Goal: Information Seeking & Learning: Learn about a topic

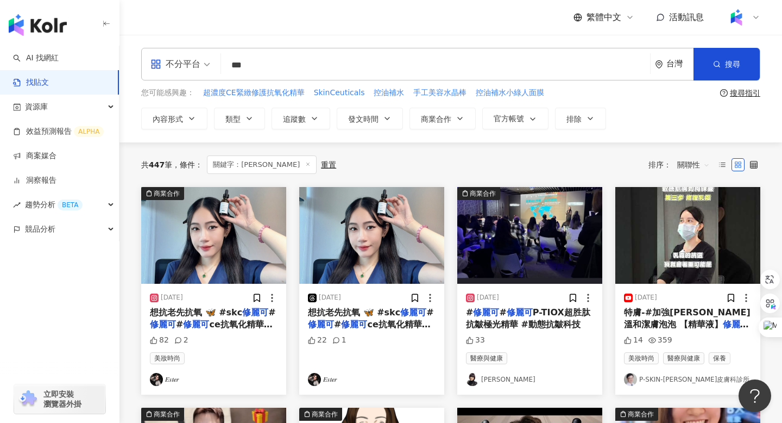
click at [705, 162] on span "關聯性" at bounding box center [694, 164] width 33 height 17
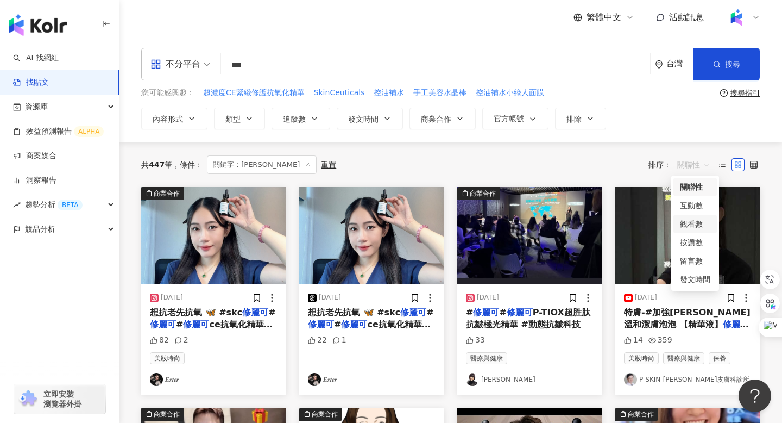
click at [693, 223] on div "觀看數" at bounding box center [695, 224] width 30 height 12
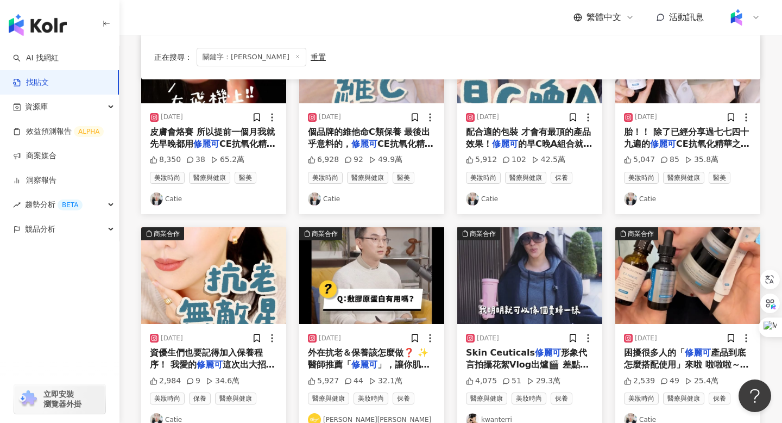
scroll to position [210, 0]
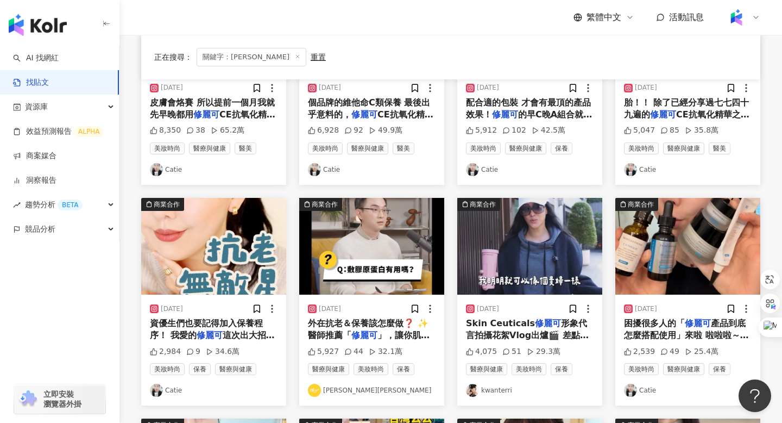
click at [218, 259] on img "button" at bounding box center [213, 246] width 145 height 97
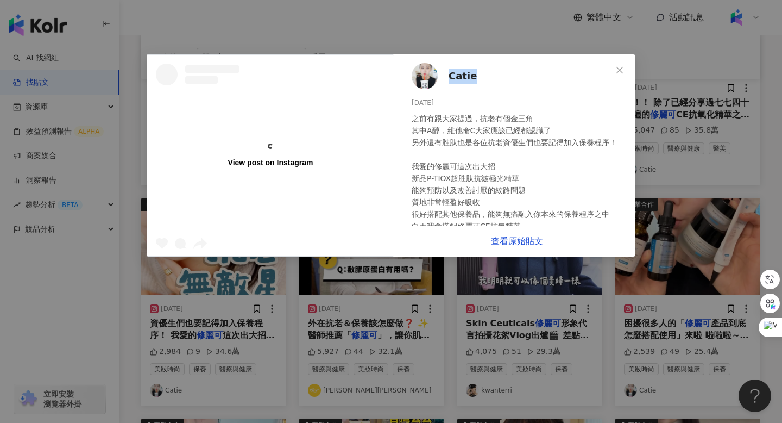
drag, startPoint x: 481, startPoint y: 80, endPoint x: 448, endPoint y: 80, distance: 33.1
click at [448, 80] on div "Catie 2025/2/17 之前有跟大家提過，抗老有個金三角 其中A醇，維他命C大家應該已經都認識了 另外還有胜肽也是各位抗老資優生們也要記得加入保養程序…" at bounding box center [517, 139] width 237 height 171
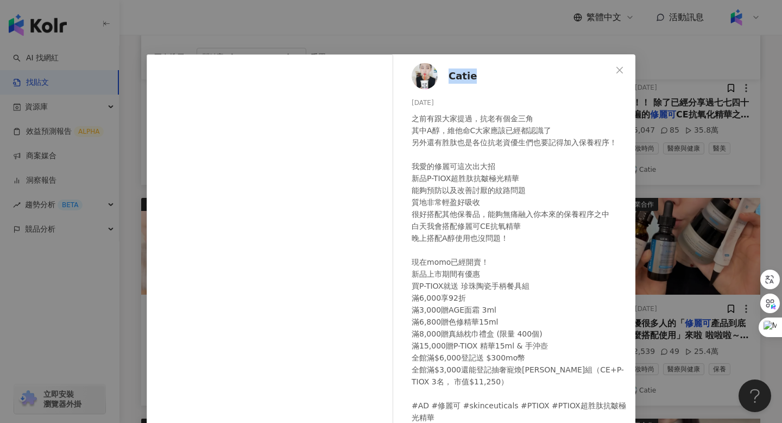
copy span "Catie"
click at [618, 72] on icon "close" at bounding box center [620, 69] width 7 height 7
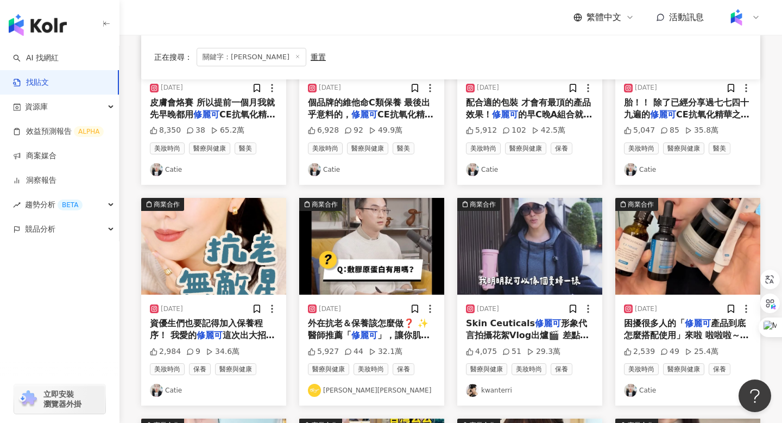
click at [295, 57] on icon at bounding box center [297, 56] width 5 height 5
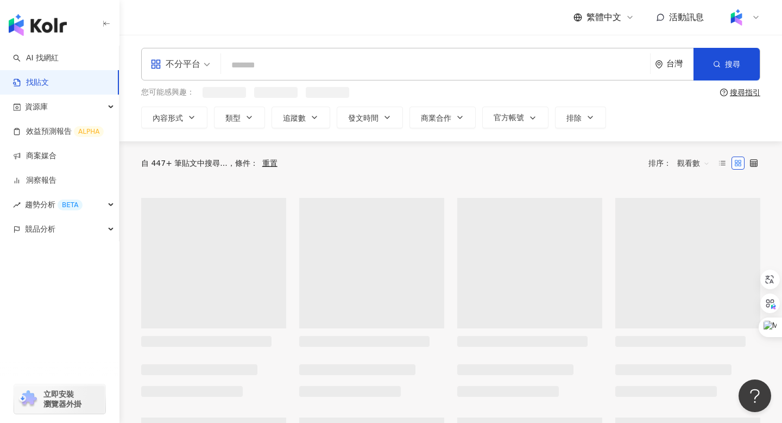
click at [269, 67] on input "search" at bounding box center [435, 64] width 421 height 23
paste input "***"
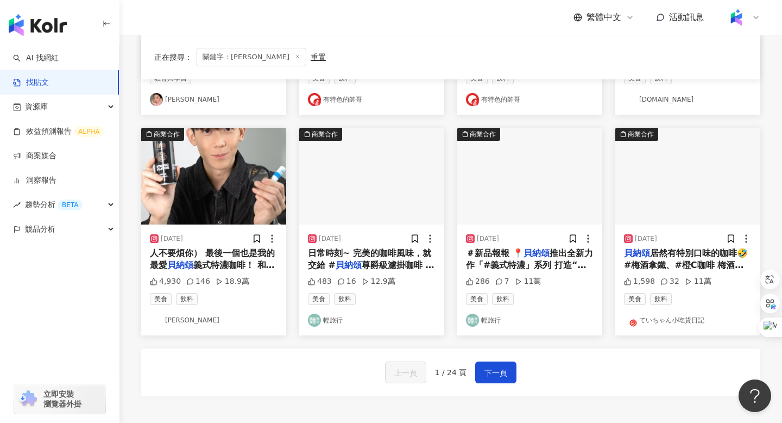
scroll to position [517, 0]
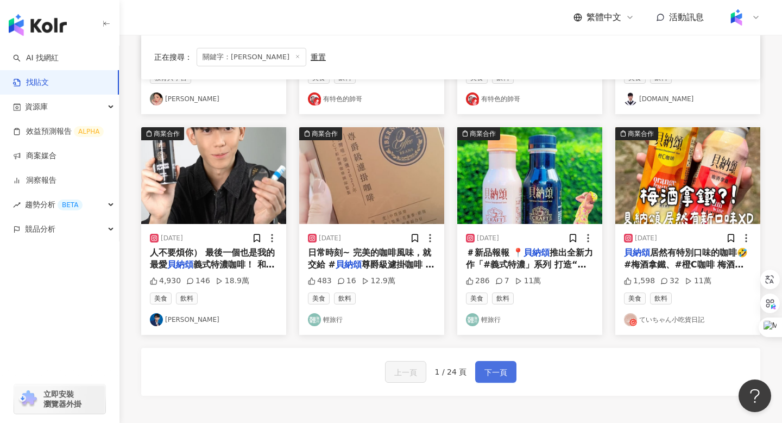
click at [505, 367] on span "下一頁" at bounding box center [496, 372] width 23 height 13
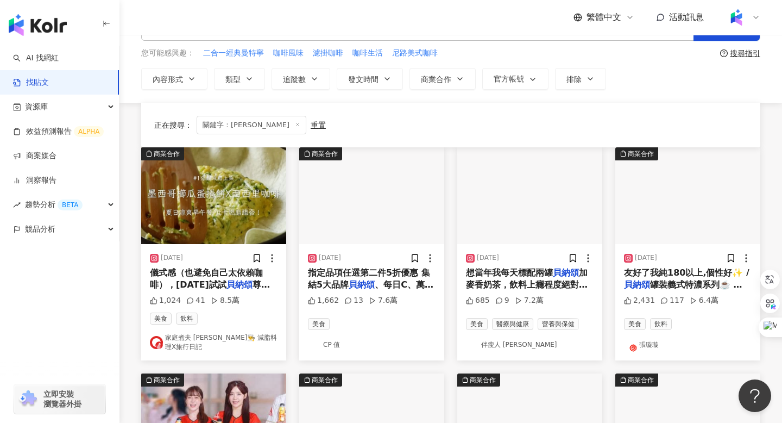
scroll to position [0, 0]
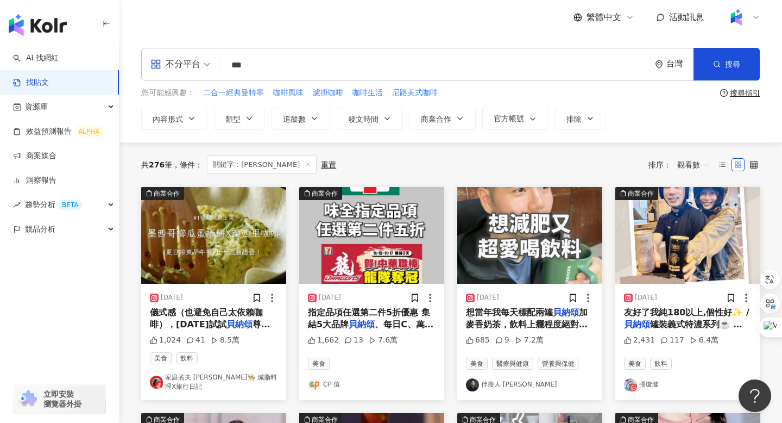
click at [262, 64] on input "***" at bounding box center [435, 64] width 421 height 23
paste input "*******"
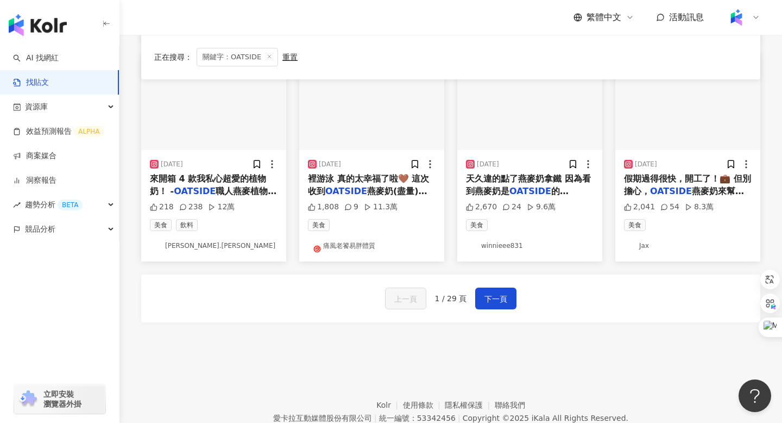
scroll to position [579, 0]
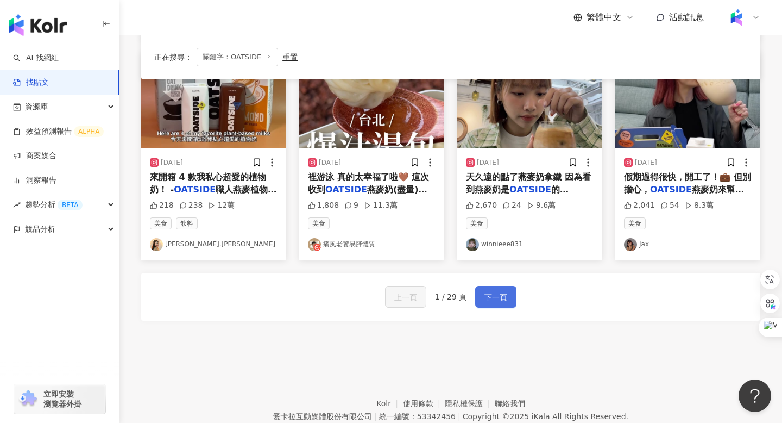
click at [505, 291] on span "下一頁" at bounding box center [496, 297] width 23 height 13
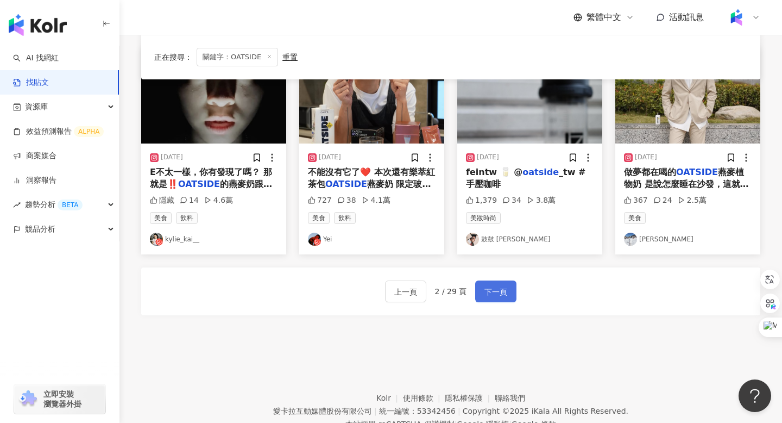
click at [500, 293] on span "下一頁" at bounding box center [496, 291] width 23 height 13
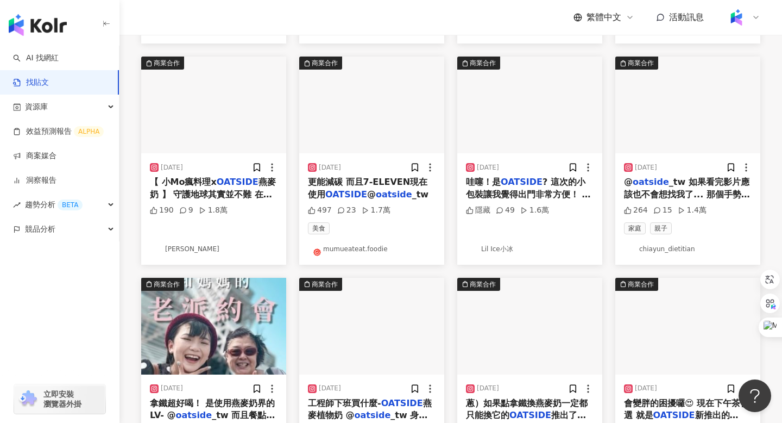
scroll to position [0, 0]
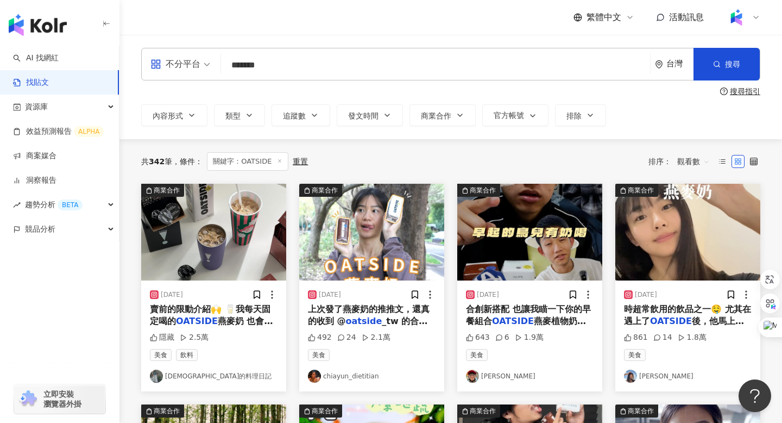
click at [198, 66] on div "不分平台" at bounding box center [175, 63] width 50 height 17
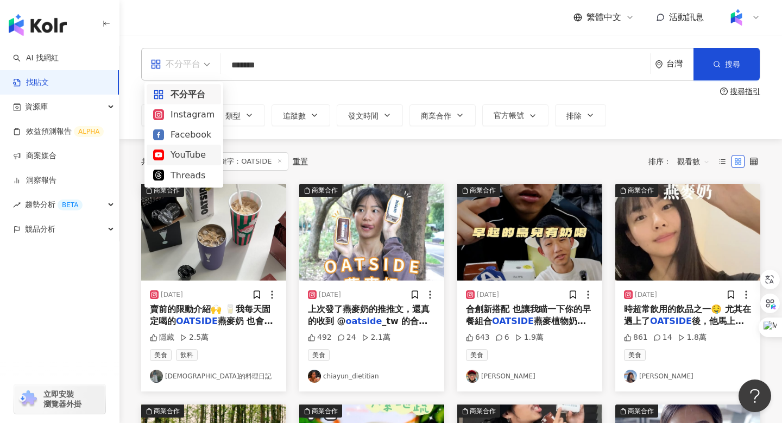
click at [184, 160] on div "YouTube" at bounding box center [183, 155] width 61 height 14
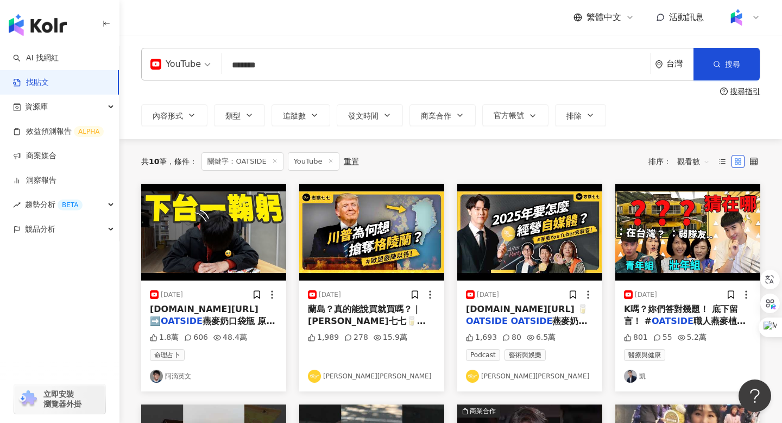
click at [727, 229] on img "button" at bounding box center [688, 232] width 145 height 97
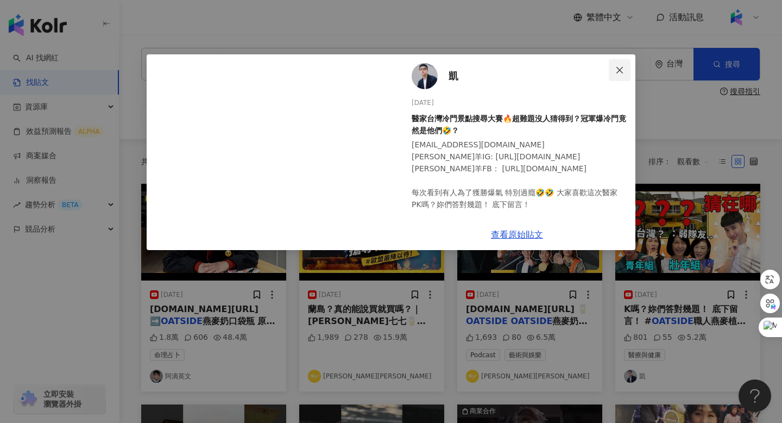
click at [616, 69] on icon "close" at bounding box center [620, 70] width 9 height 9
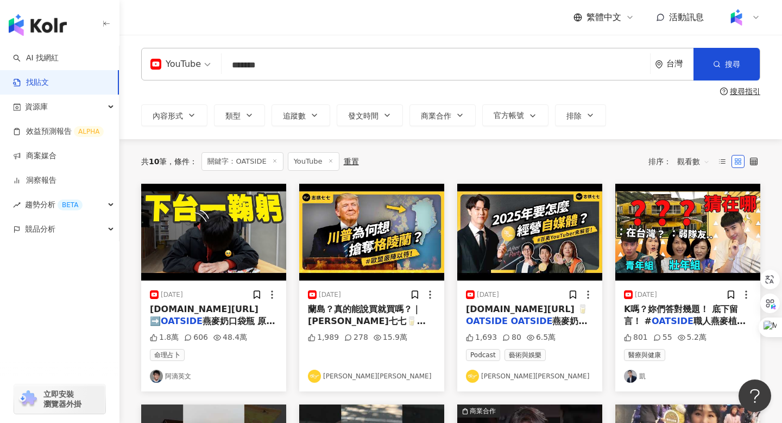
click at [288, 61] on input "*******" at bounding box center [436, 64] width 420 height 23
click at [195, 313] on span "cars.com.tw/car/ ➡️" at bounding box center [204, 315] width 109 height 22
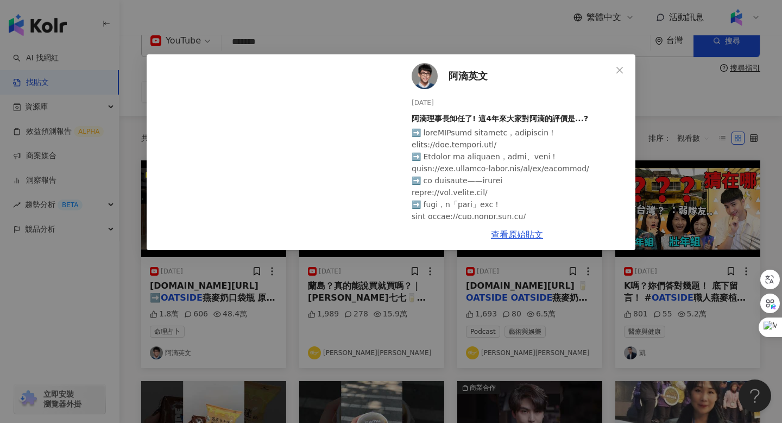
click at [625, 64] on button "Close" at bounding box center [620, 70] width 22 height 22
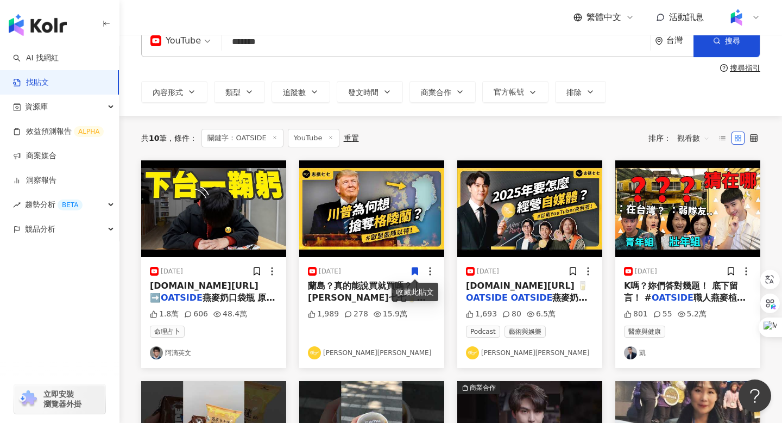
click at [349, 287] on span "蘭島？真的能說買就買嗎？｜志祺七七🥛" at bounding box center [367, 291] width 118 height 22
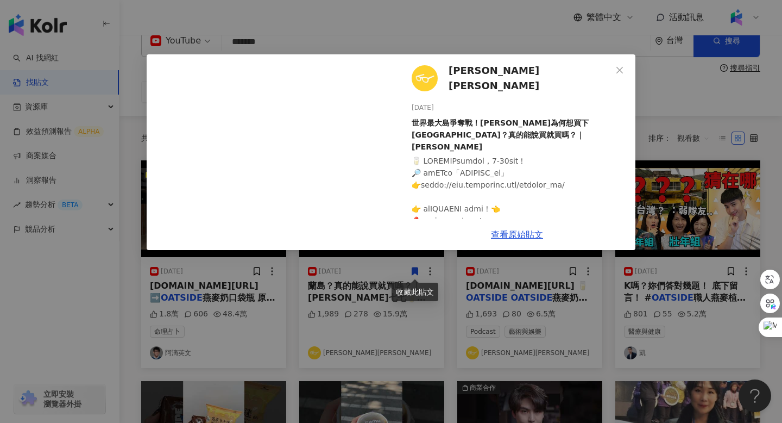
click at [509, 290] on div "志祺七七 2025/2/7 世界最大島爭奪戰！川普為何想買下格陵蘭島？真的能說買就買嗎？｜志祺七七 1,989 278 15.9萬 查看原始貼文" at bounding box center [391, 211] width 782 height 423
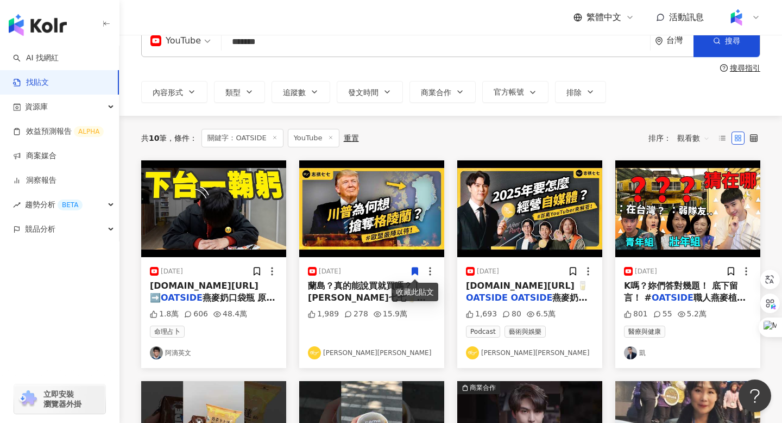
click at [519, 292] on div "creative.com.tw/ 🥛 OATSIDE OATSIDE 燕麥奶口袋" at bounding box center [530, 292] width 128 height 24
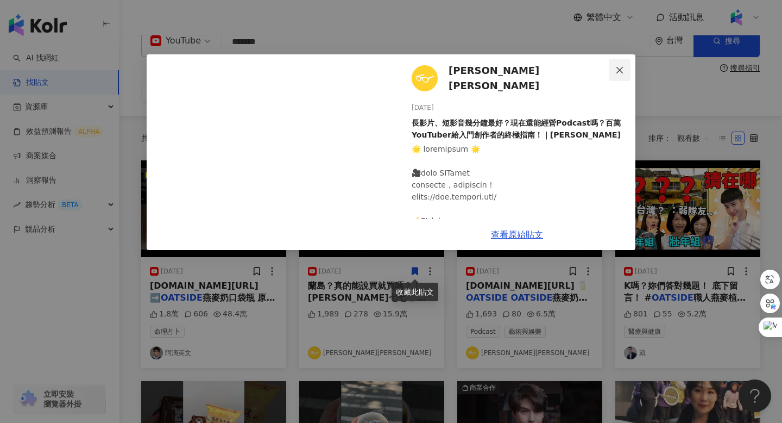
click at [621, 73] on icon "close" at bounding box center [620, 70] width 9 height 9
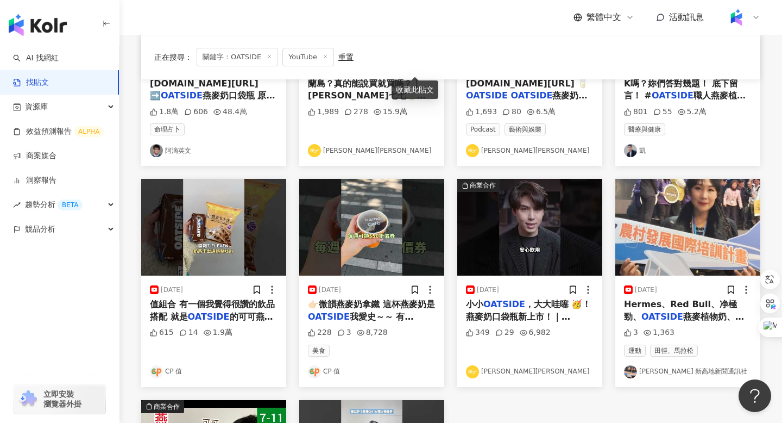
scroll to position [244, 0]
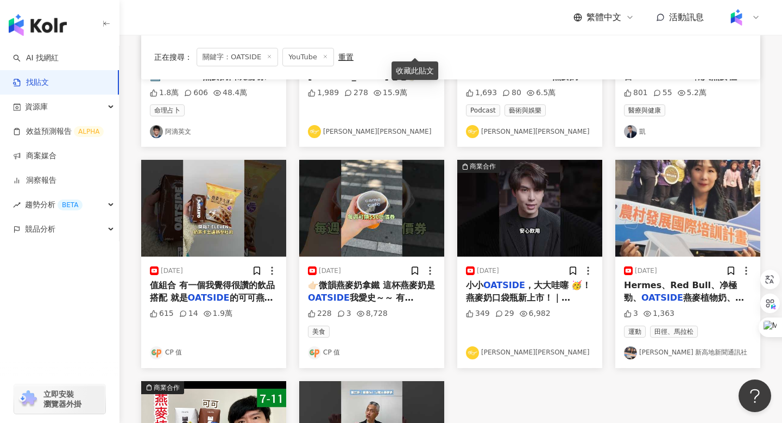
click at [215, 285] on span "值組合 有一個我覺得很讚的飲品搭配 就是" at bounding box center [212, 291] width 125 height 22
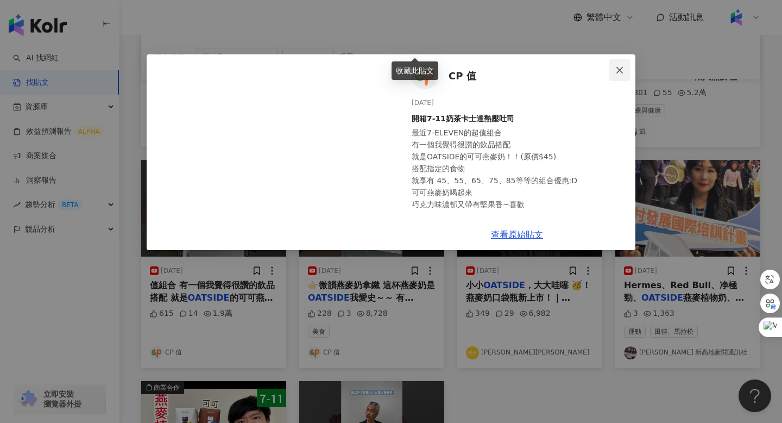
click at [622, 67] on icon "close" at bounding box center [620, 69] width 7 height 7
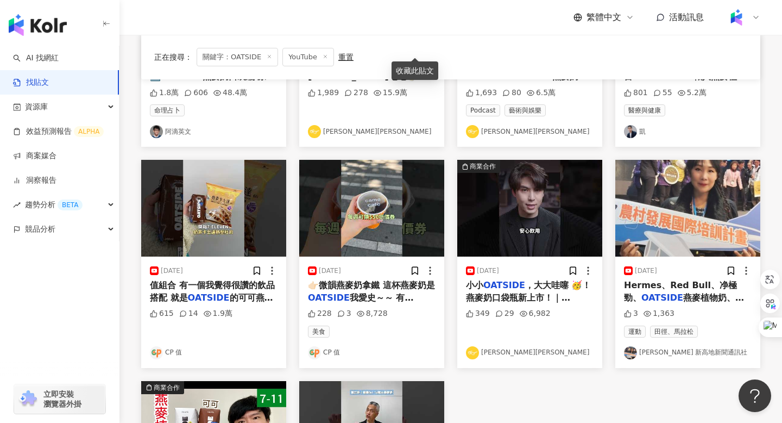
click at [365, 288] on span "👉🏻微韻燕麥奶拿鐵 這杯燕麥奶是" at bounding box center [371, 285] width 127 height 10
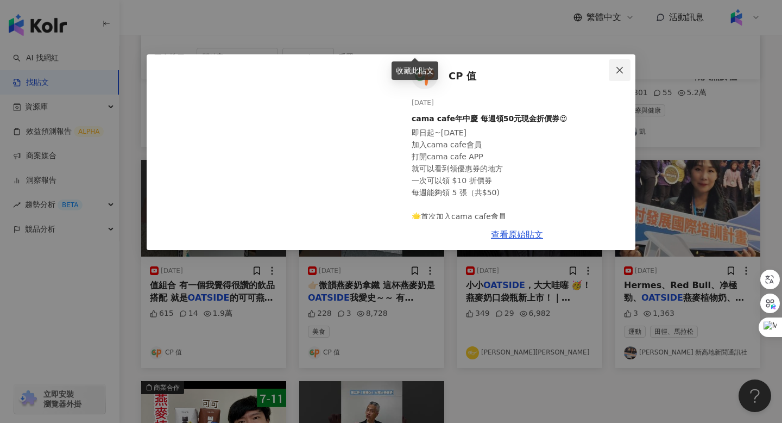
click at [620, 73] on icon "close" at bounding box center [620, 70] width 9 height 9
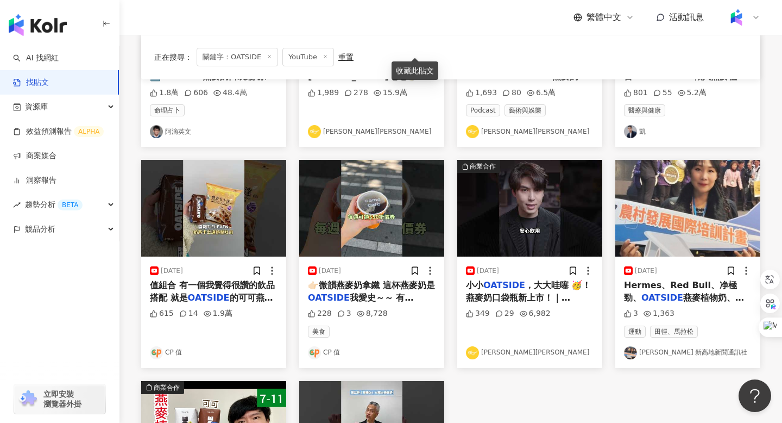
scroll to position [0, 0]
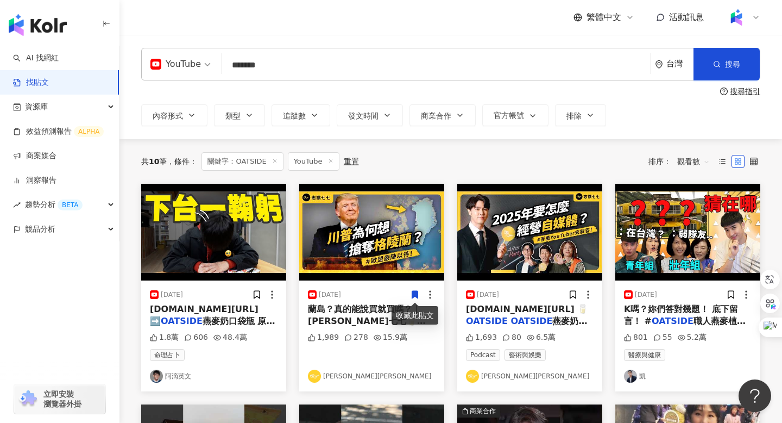
click at [284, 63] on input "*******" at bounding box center [436, 64] width 420 height 23
click at [200, 67] on span "YouTube" at bounding box center [180, 63] width 60 height 17
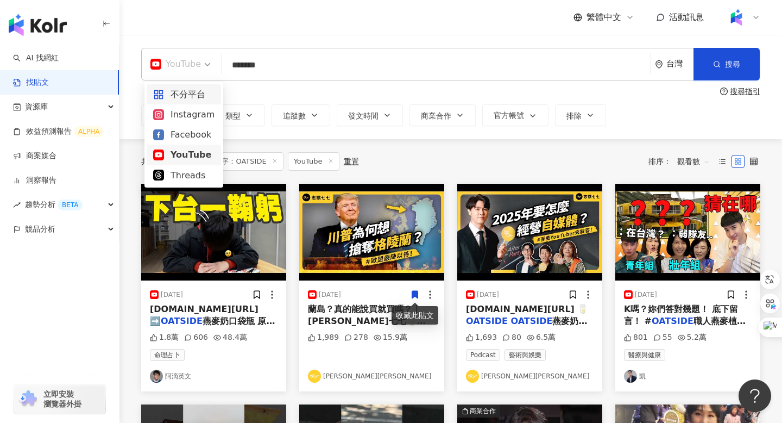
click at [184, 96] on div "不分平台" at bounding box center [183, 94] width 61 height 14
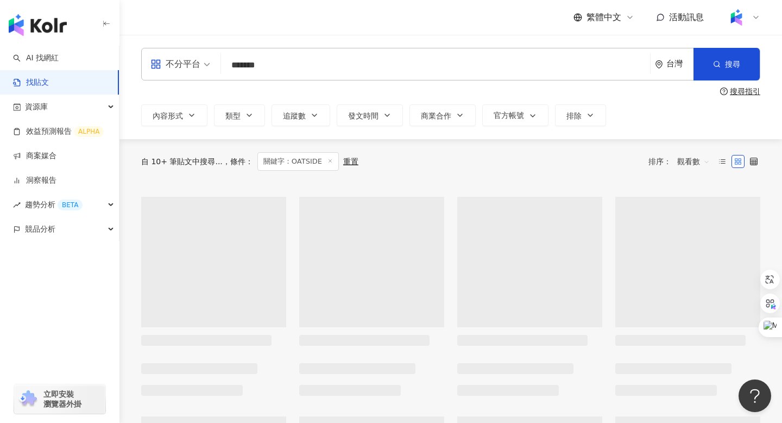
click at [248, 66] on input "*******" at bounding box center [435, 64] width 421 height 23
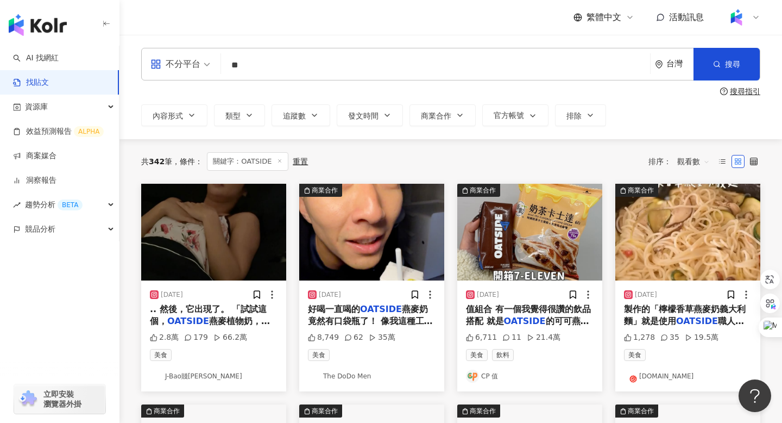
type input "*"
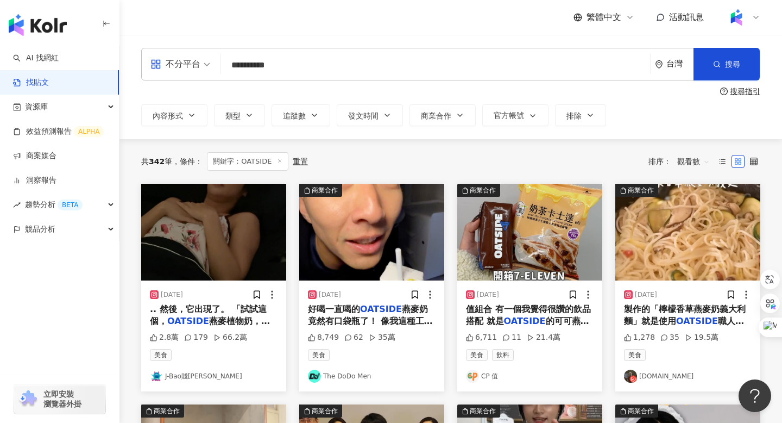
type input "**********"
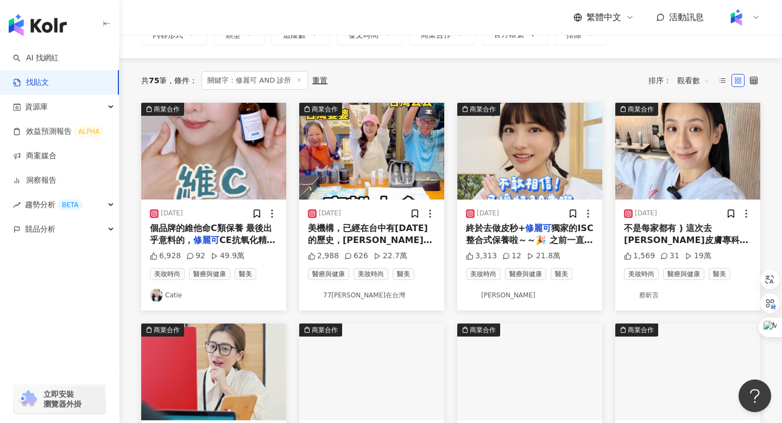
scroll to position [86, 0]
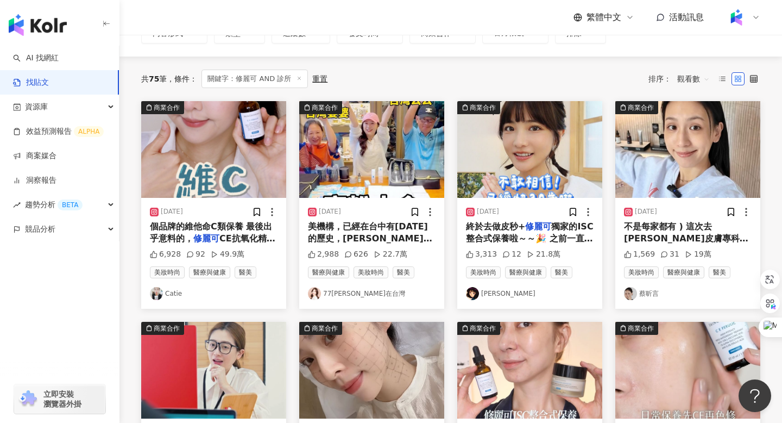
click at [704, 146] on img "button" at bounding box center [688, 149] width 145 height 97
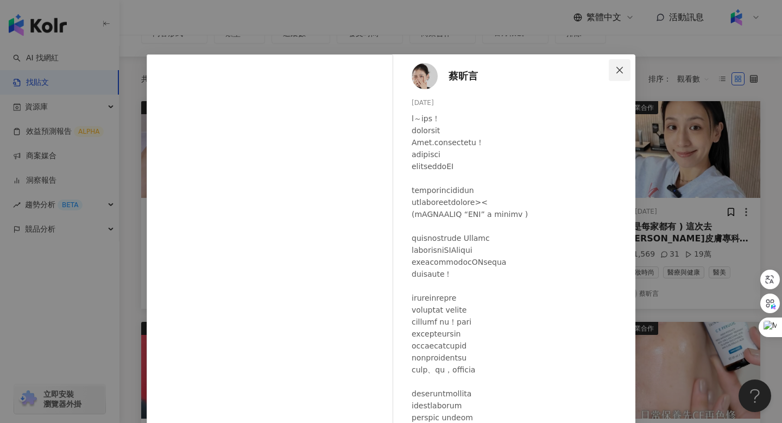
click at [624, 70] on icon "close" at bounding box center [620, 70] width 9 height 9
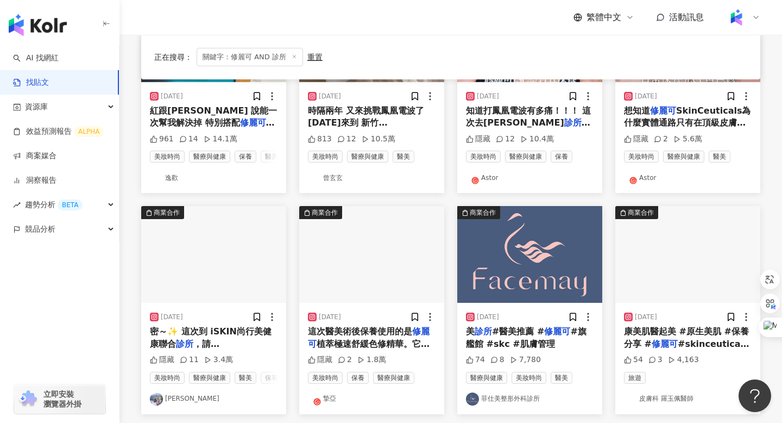
scroll to position [423, 0]
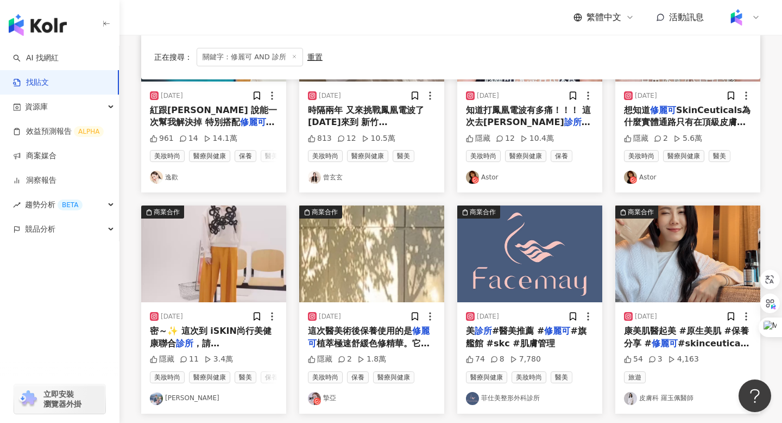
click at [637, 262] on img "button" at bounding box center [688, 253] width 145 height 97
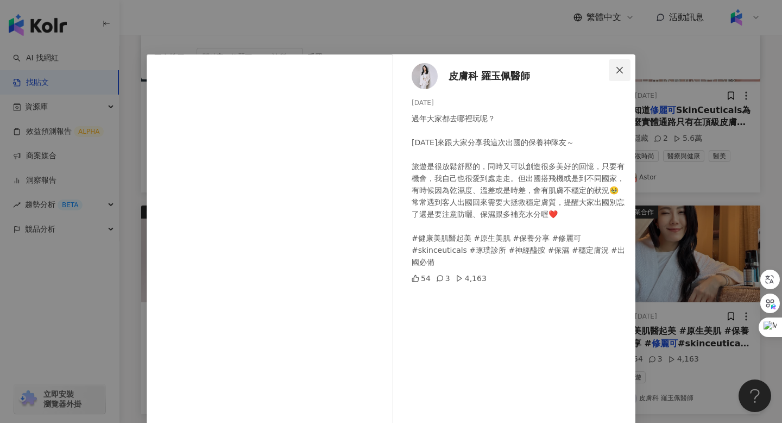
click at [622, 70] on icon "close" at bounding box center [620, 70] width 9 height 9
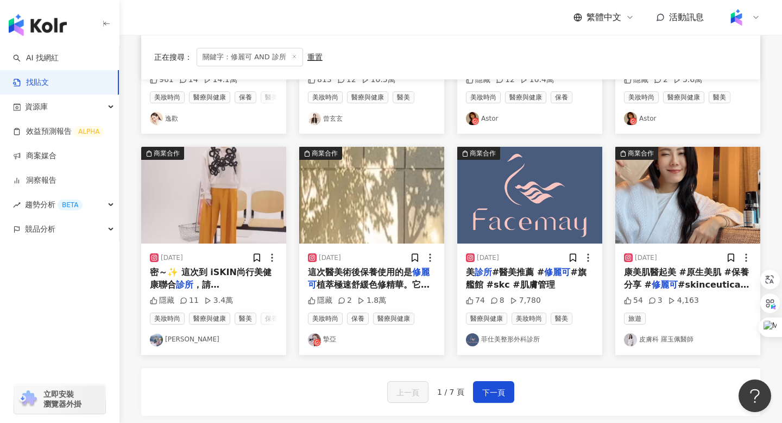
scroll to position [524, 0]
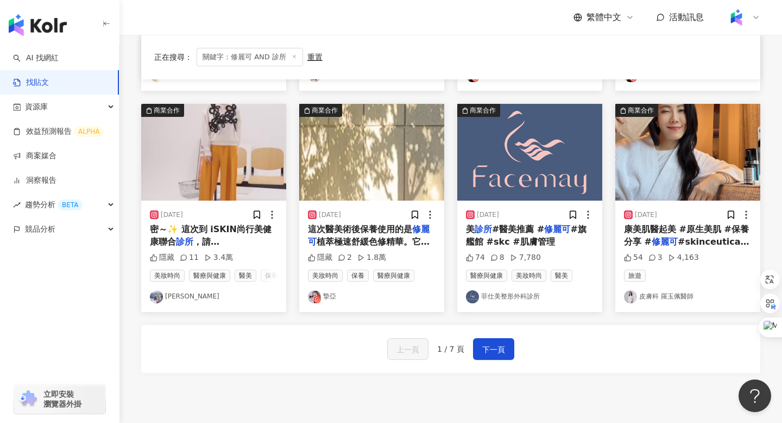
click at [212, 169] on img "button" at bounding box center [213, 152] width 145 height 97
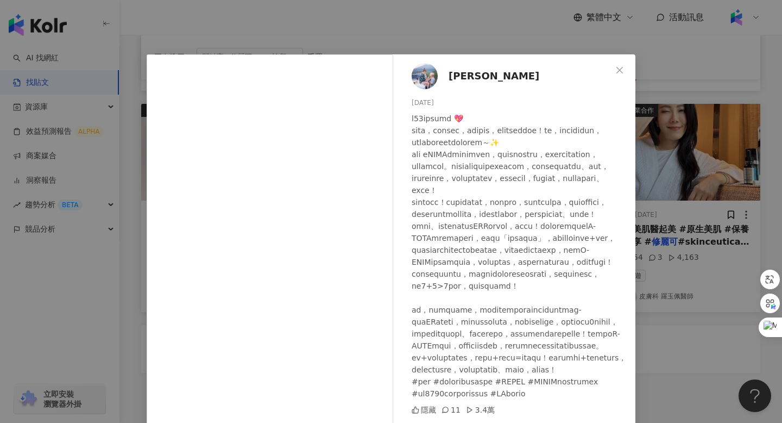
click at [460, 79] on span "[PERSON_NAME]" at bounding box center [494, 75] width 91 height 15
click at [614, 68] on span "Close" at bounding box center [620, 70] width 22 height 9
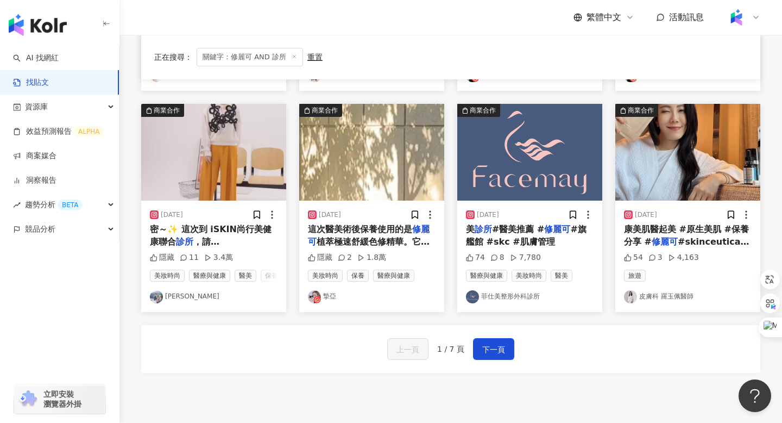
scroll to position [0, 0]
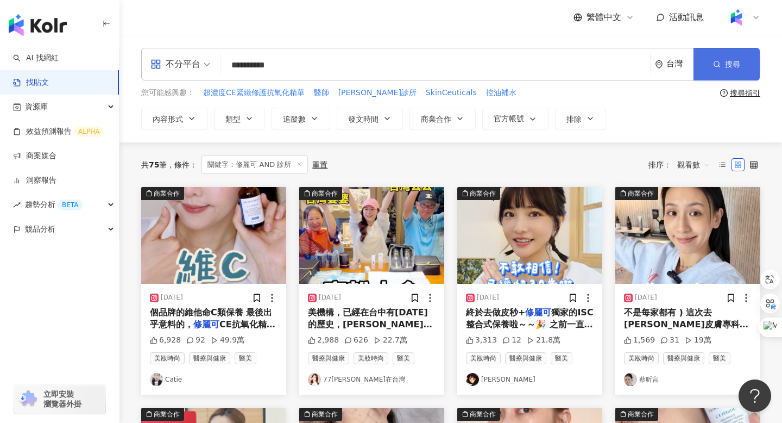
click at [716, 60] on icon "button" at bounding box center [717, 64] width 8 height 8
click at [720, 57] on button "搜尋" at bounding box center [727, 64] width 66 height 33
click at [717, 62] on icon "button" at bounding box center [717, 64] width 8 height 8
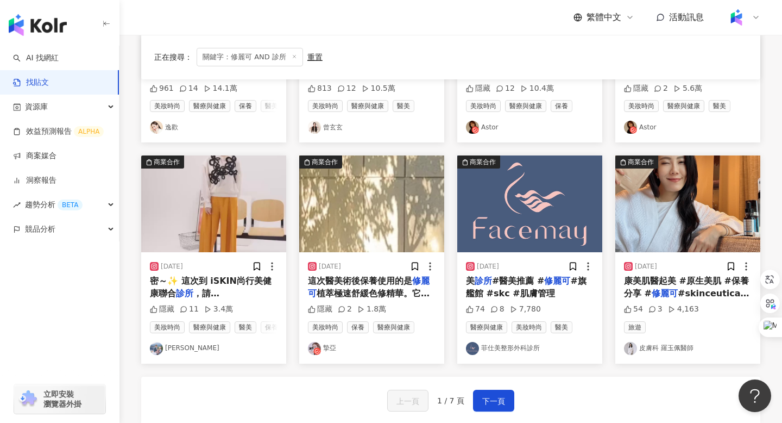
scroll to position [475, 0]
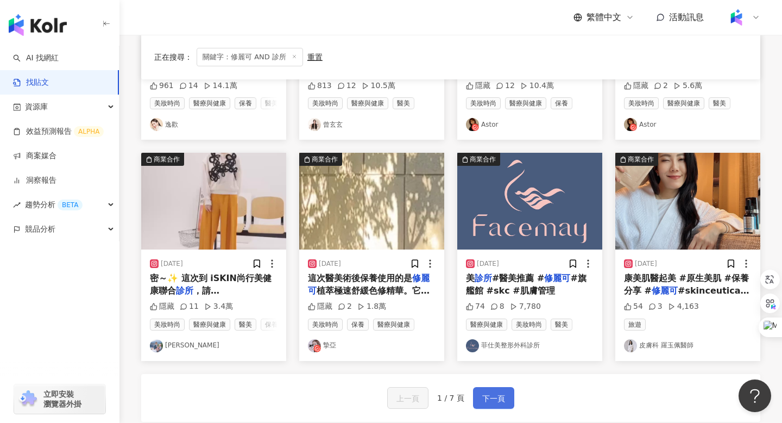
click at [505, 396] on button "下一頁" at bounding box center [493, 398] width 41 height 22
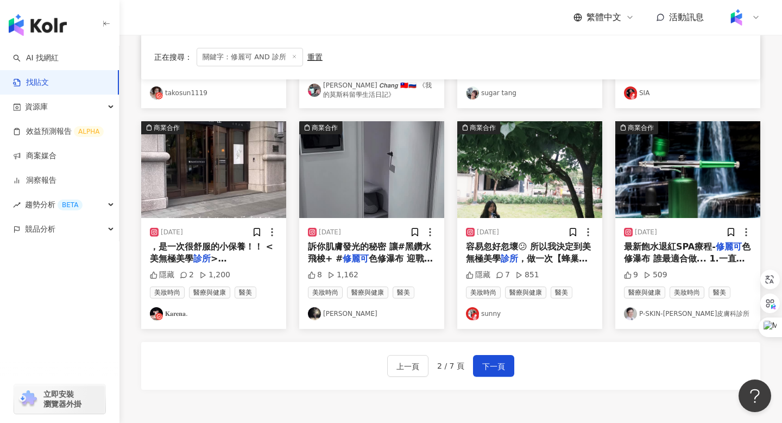
scroll to position [518, 0]
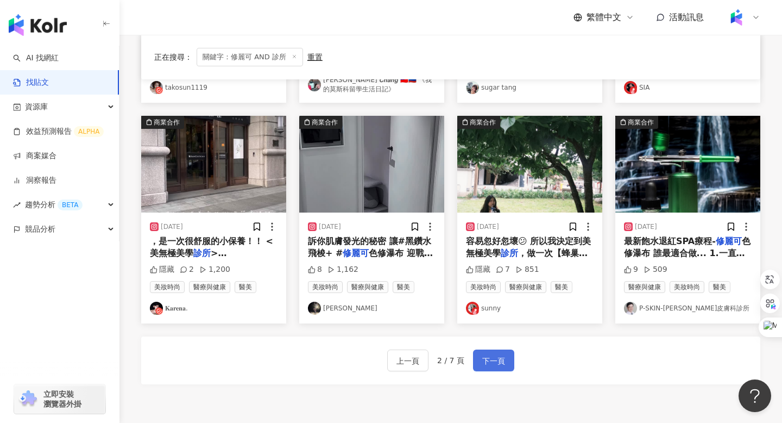
click at [496, 354] on span "下一頁" at bounding box center [493, 360] width 23 height 13
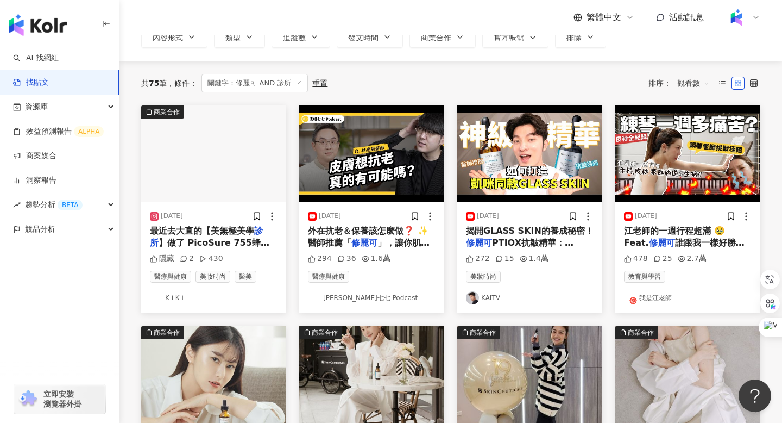
scroll to position [73, 0]
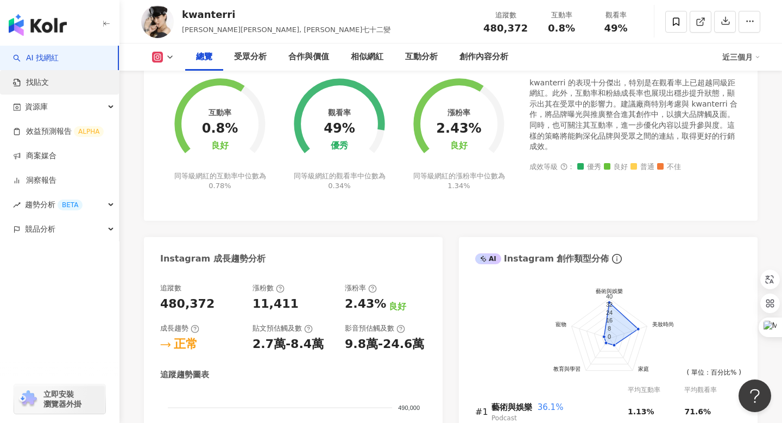
scroll to position [406, 0]
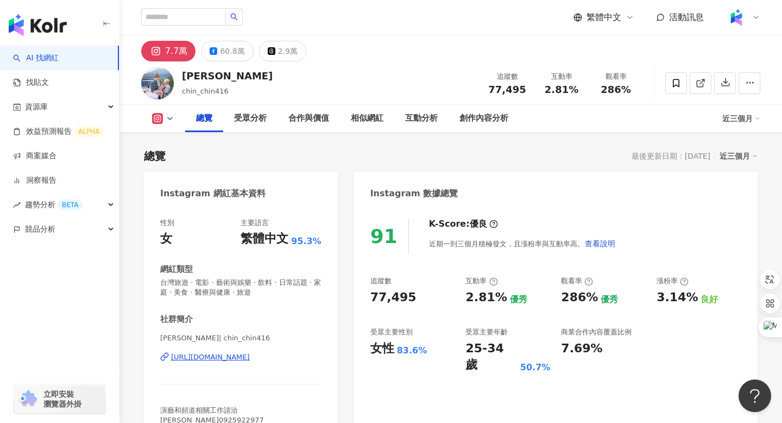
click at [214, 360] on div "[URL][DOMAIN_NAME]" at bounding box center [210, 357] width 79 height 10
drag, startPoint x: 208, startPoint y: 73, endPoint x: 185, endPoint y: 78, distance: 23.2
click at [185, 78] on div "[PERSON_NAME]" at bounding box center [227, 76] width 91 height 14
copy div "[PERSON_NAME]"
